Goal: Task Accomplishment & Management: Manage account settings

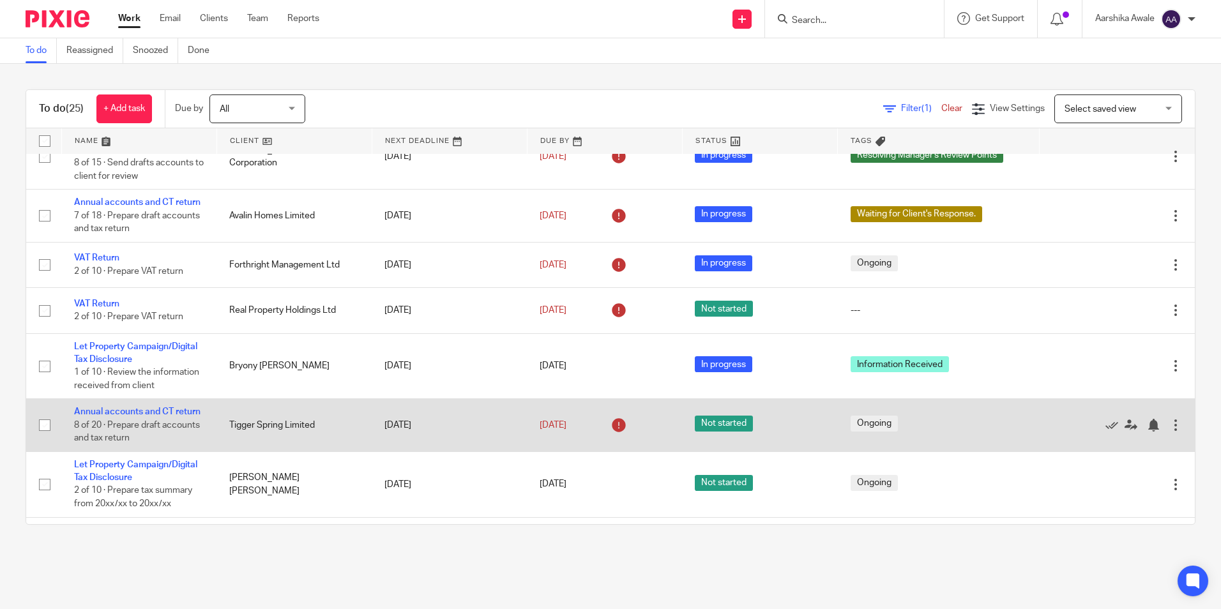
scroll to position [383, 0]
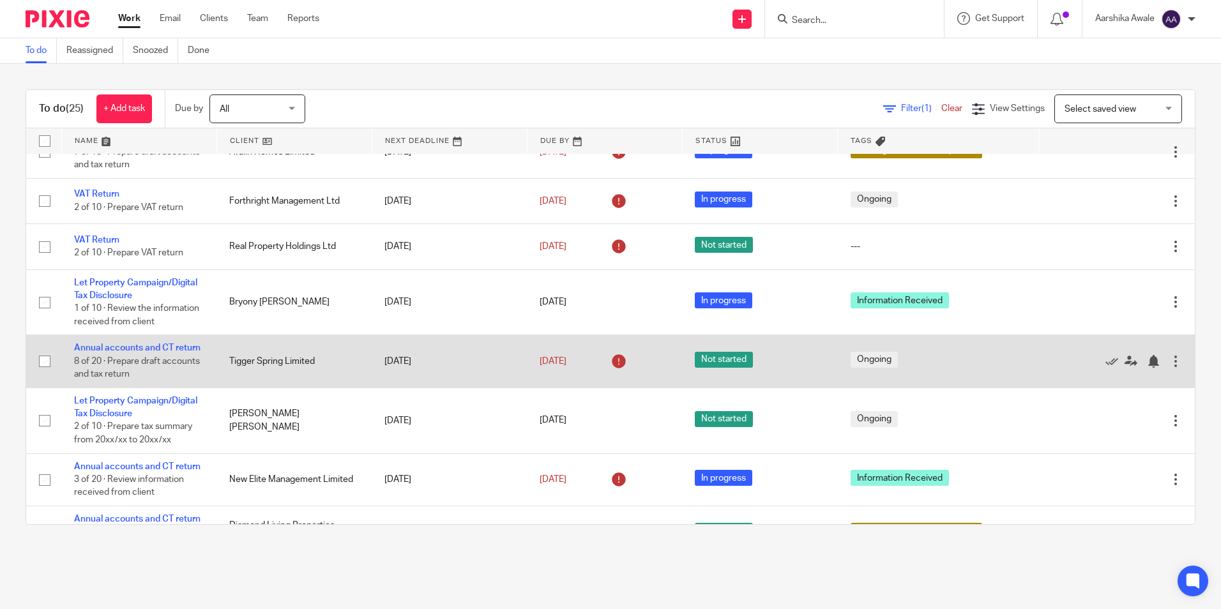
click at [163, 388] on td "Annual accounts and CT return 8 of 20 · Prepare draft accounts and tax return" at bounding box center [138, 361] width 155 height 52
click at [162, 353] on link "Annual accounts and CT return" at bounding box center [137, 348] width 126 height 9
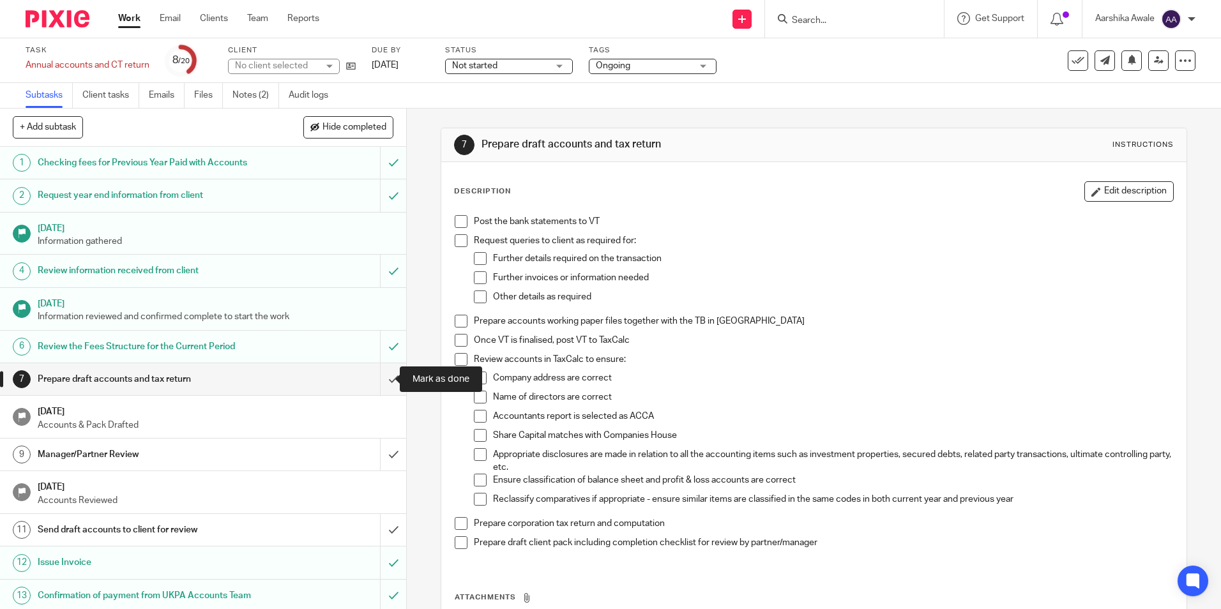
click at [380, 372] on input "submit" at bounding box center [203, 379] width 406 height 32
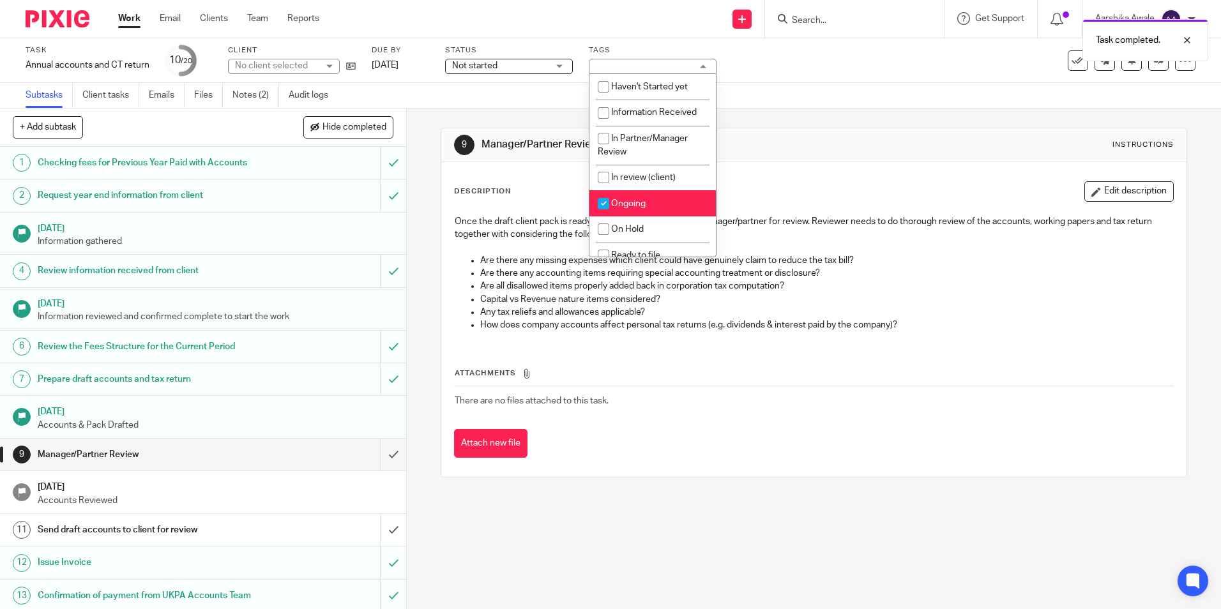
click at [638, 197] on li "Ongoing" at bounding box center [653, 203] width 126 height 26
checkbox input "false"
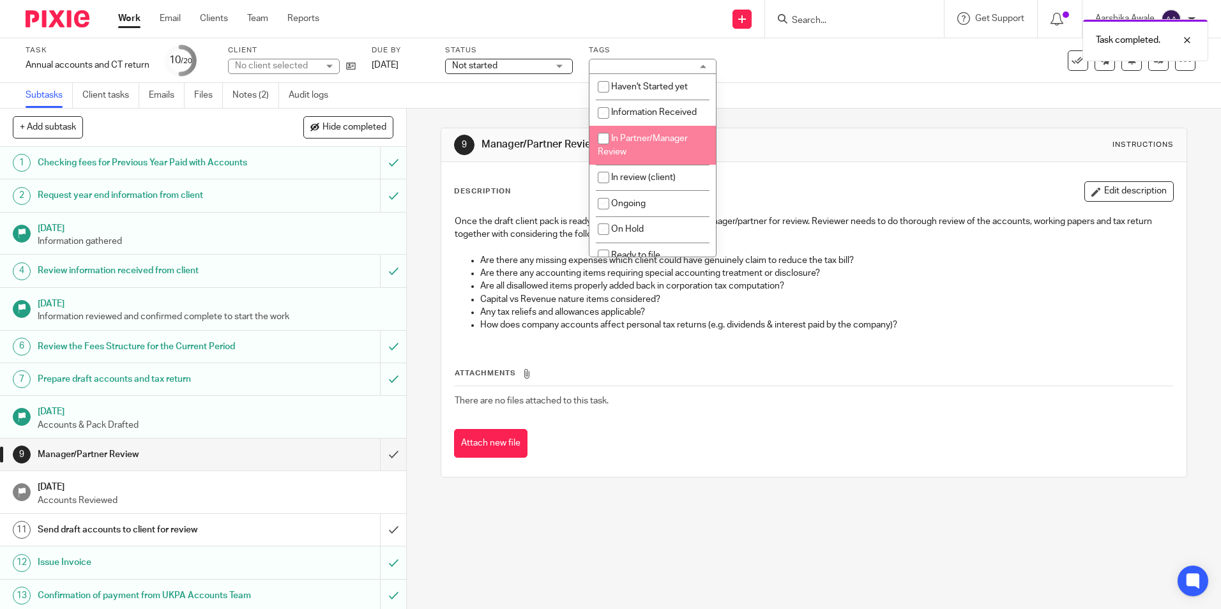
click at [616, 153] on span "In Partner/Manager Review" at bounding box center [643, 145] width 90 height 22
checkbox input "true"
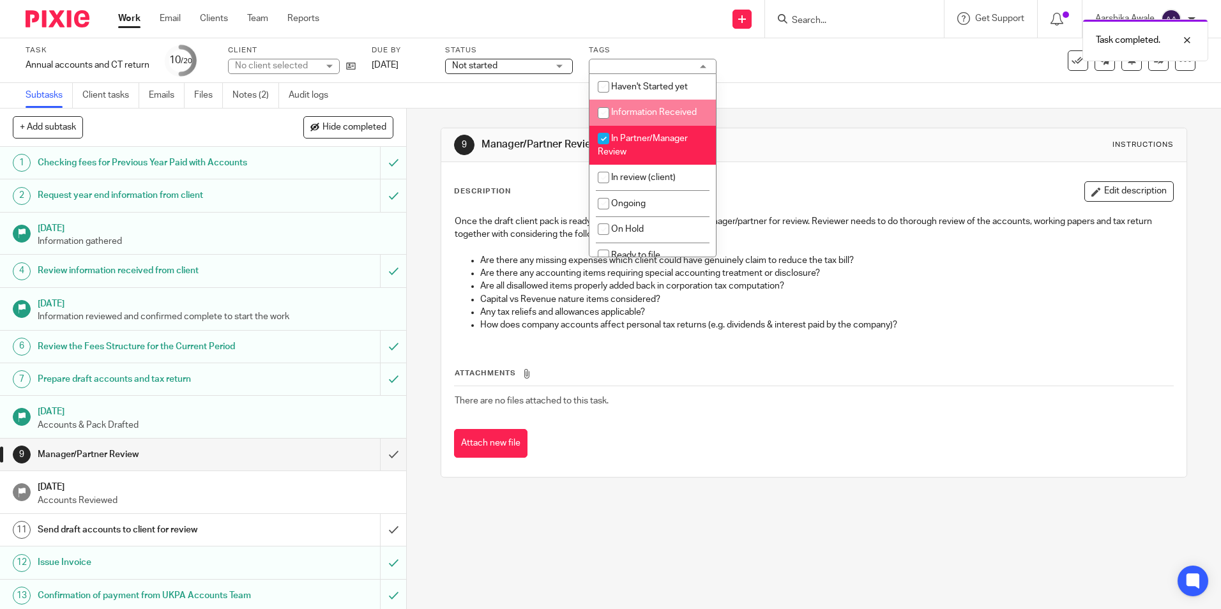
click at [795, 96] on div "Subtasks Client tasks Emails Files Notes (2) Audit logs" at bounding box center [610, 96] width 1221 height 26
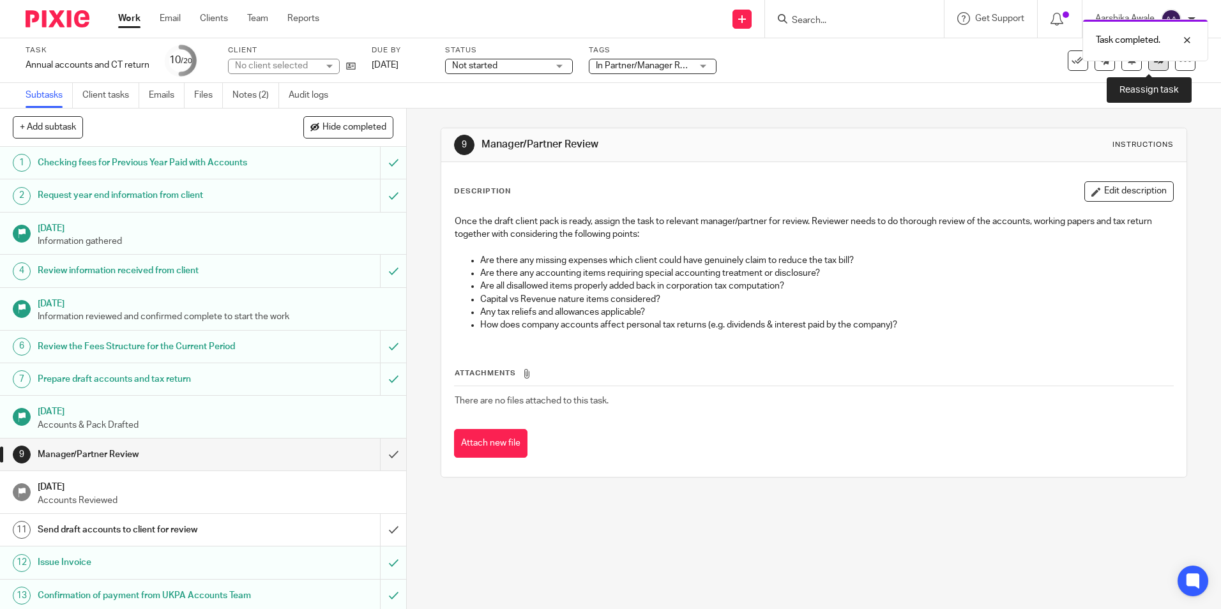
click at [1152, 66] on link at bounding box center [1159, 60] width 20 height 20
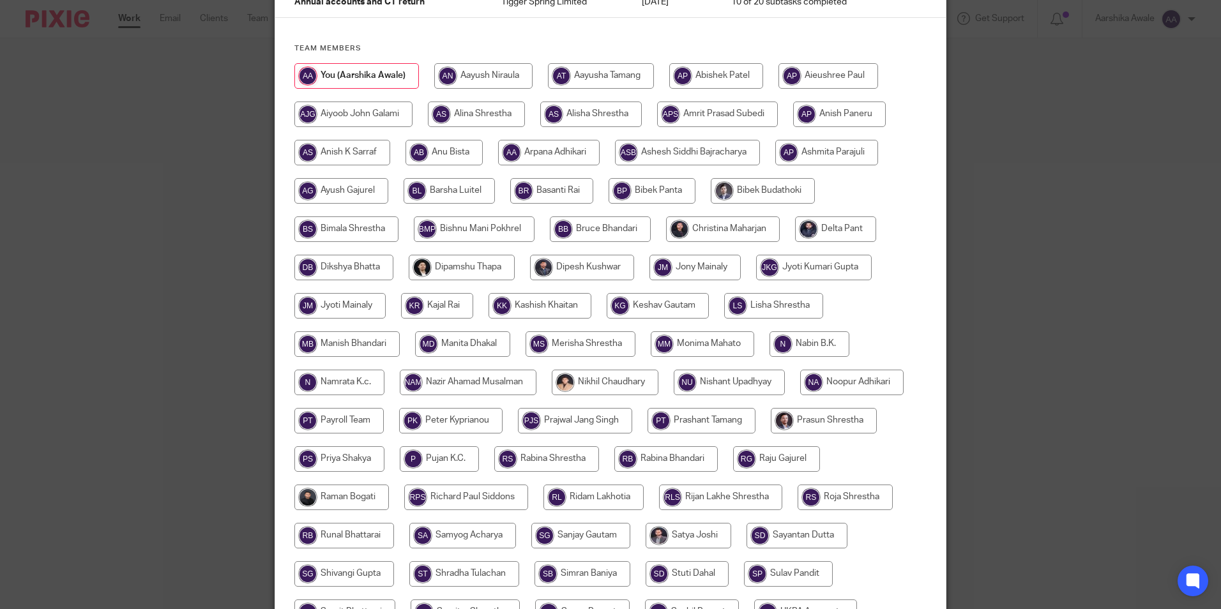
scroll to position [149, 0]
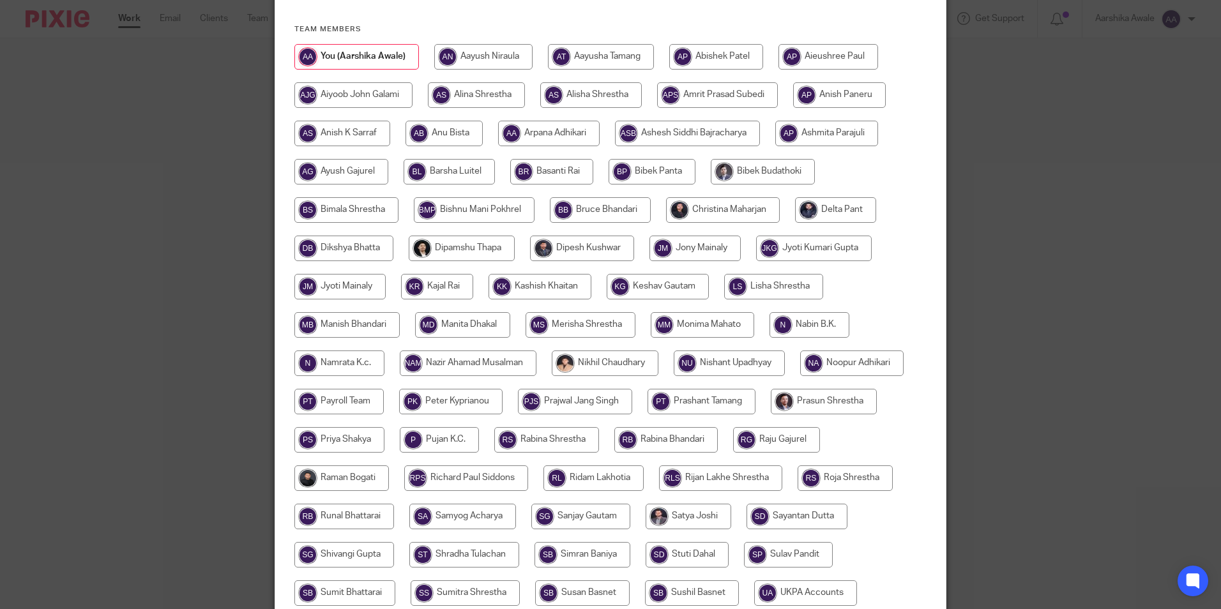
click at [744, 208] on input "radio" at bounding box center [723, 210] width 114 height 26
radio input "true"
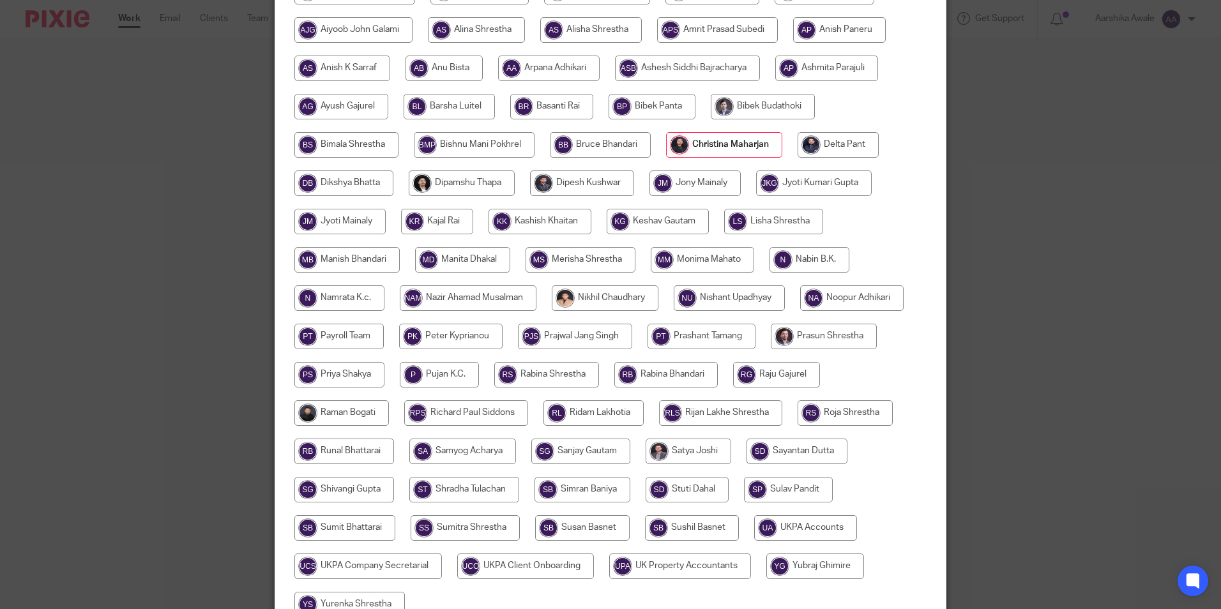
scroll to position [341, 0]
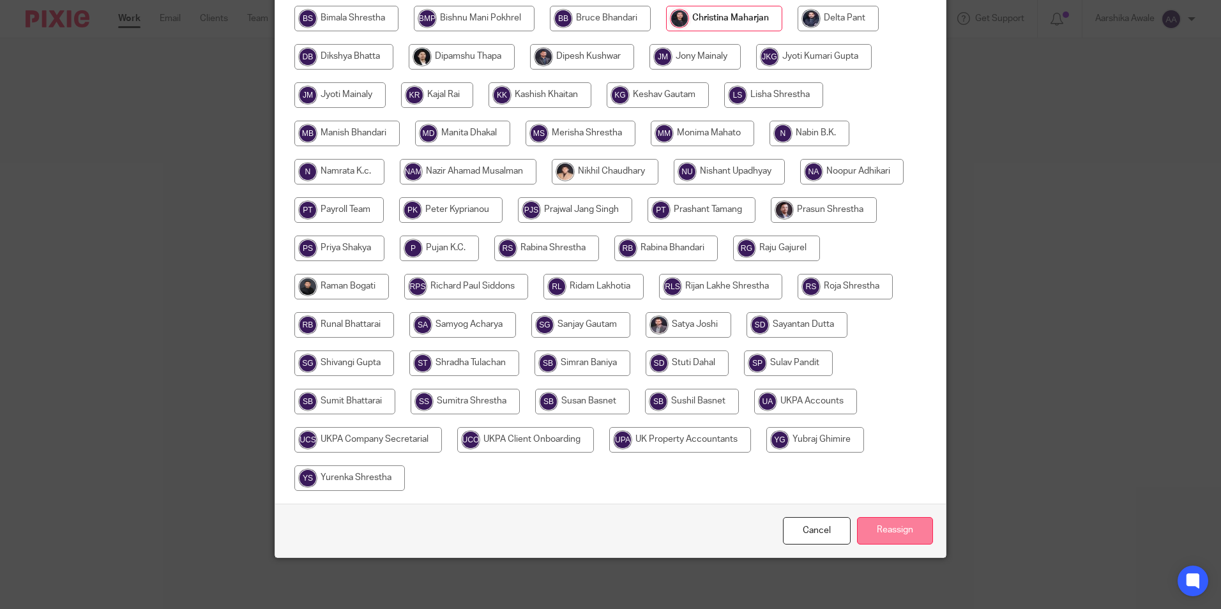
click at [907, 524] on input "Reassign" at bounding box center [895, 530] width 76 height 27
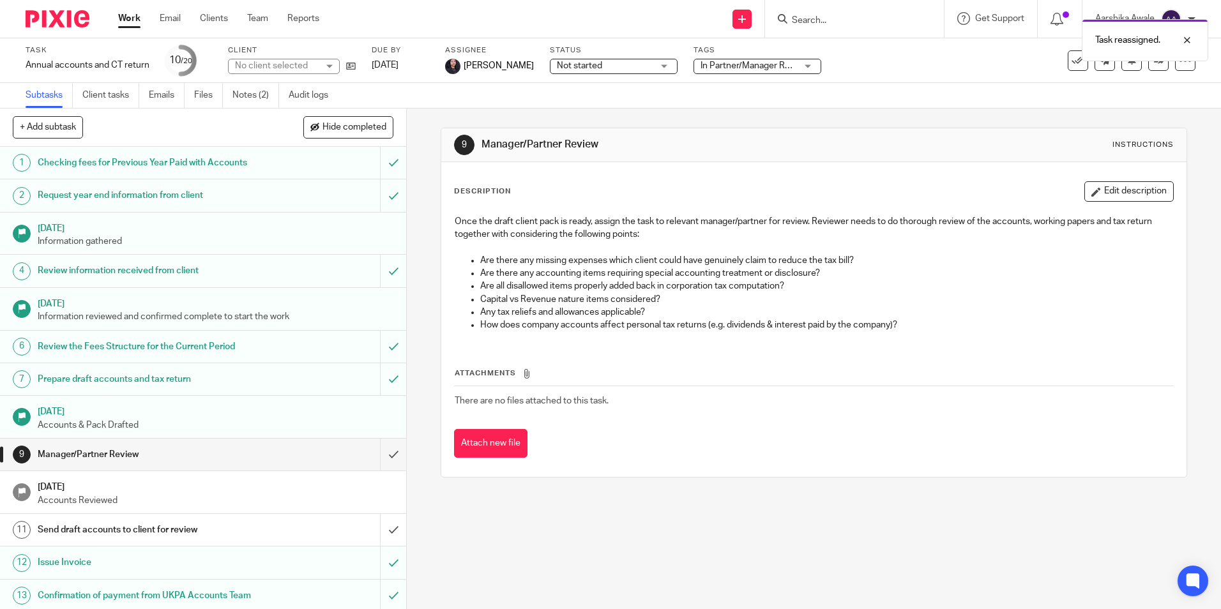
click at [60, 22] on img at bounding box center [58, 18] width 64 height 17
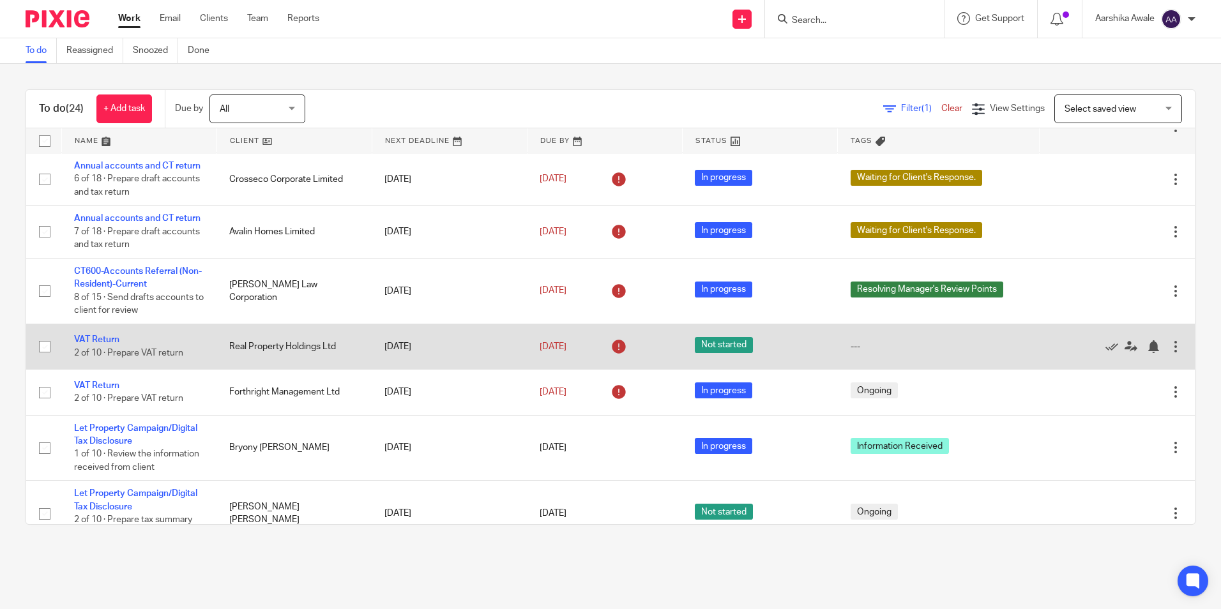
scroll to position [256, 0]
